Goal: Find specific page/section: Find specific page/section

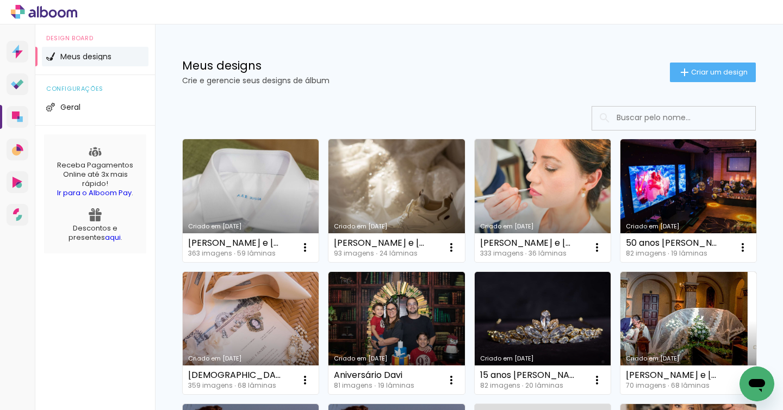
click at [645, 120] on input at bounding box center [688, 118] width 155 height 22
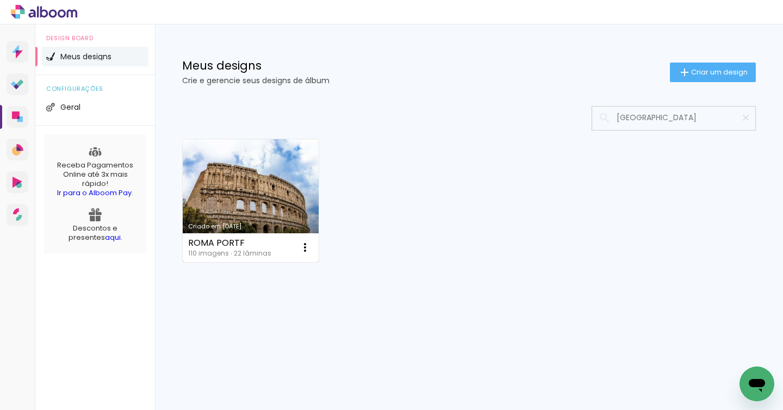
type input "roma"
type paper-input "roma"
click at [285, 185] on link "Criado em 28/10/24" at bounding box center [251, 200] width 136 height 123
